Goal: Task Accomplishment & Management: Manage account settings

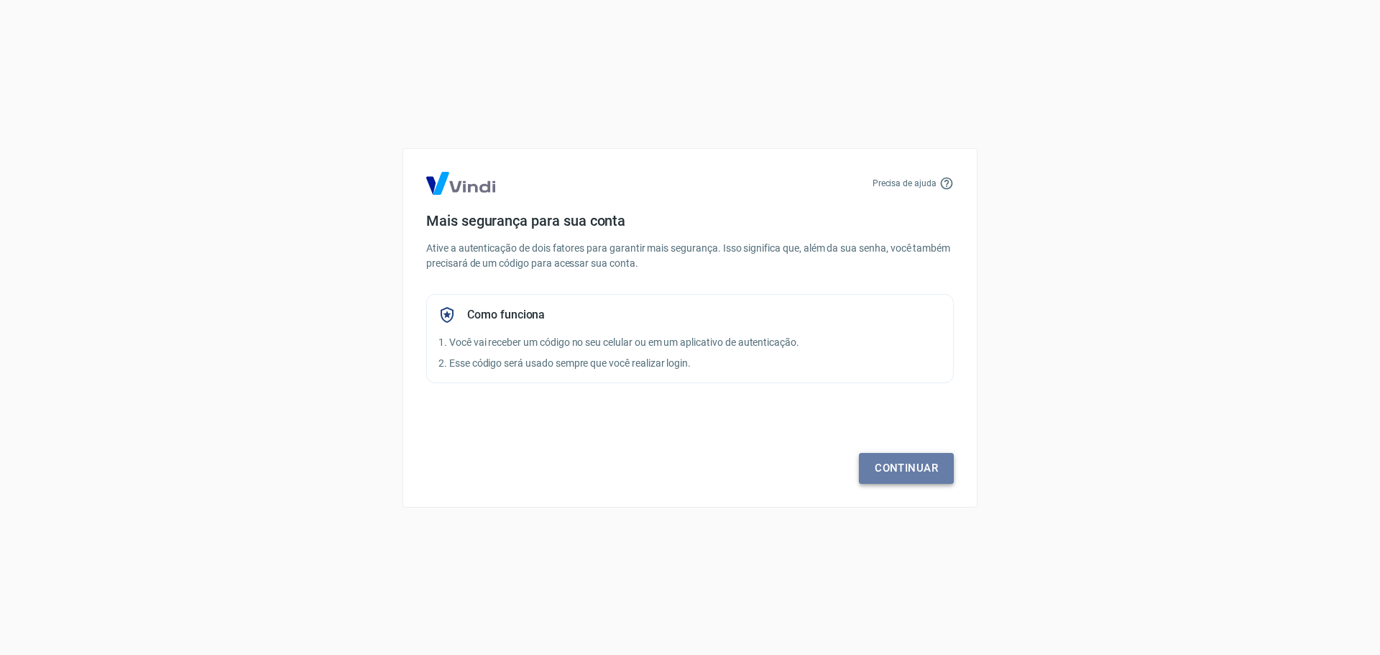
click at [904, 462] on link "Continuar" at bounding box center [906, 468] width 95 height 30
click at [903, 464] on link "Continuar" at bounding box center [906, 468] width 95 height 30
click at [903, 462] on link "Continuar" at bounding box center [906, 468] width 95 height 30
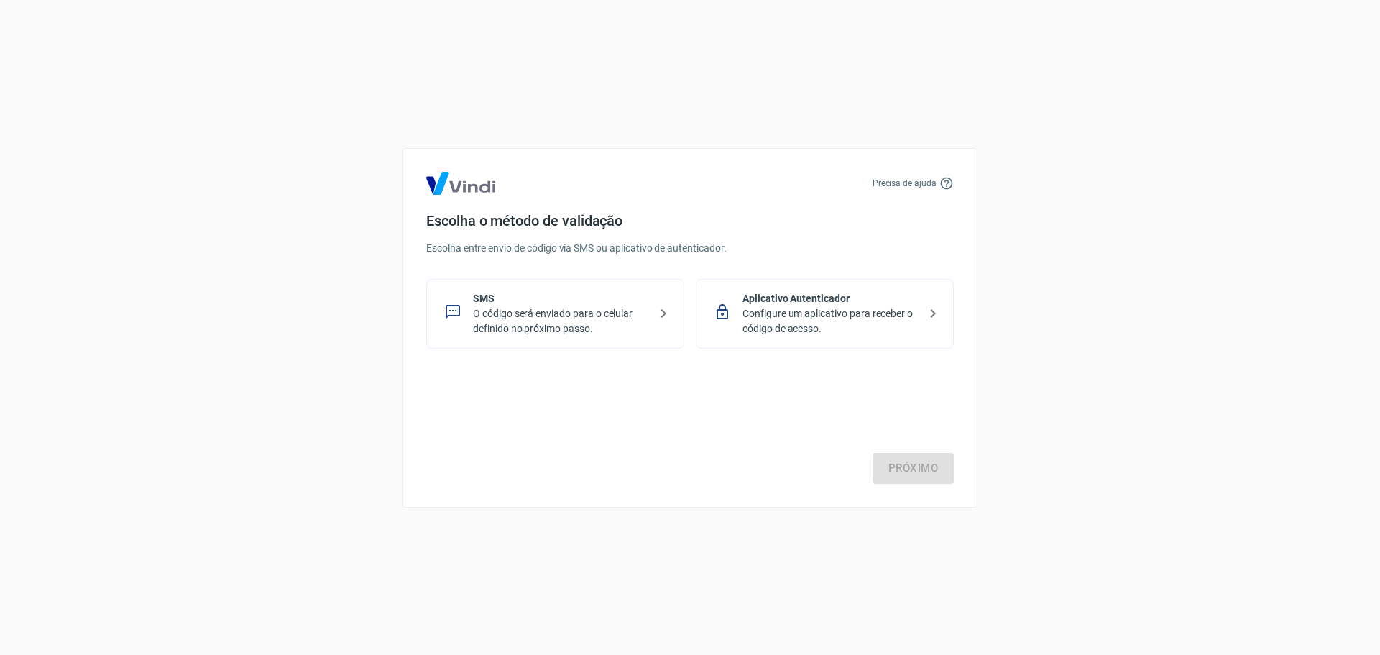
click at [547, 315] on p "O código será enviado para o celular definido no próximo passo." at bounding box center [561, 321] width 176 height 30
click at [922, 467] on link "Próximo" at bounding box center [913, 468] width 81 height 30
